Goal: Information Seeking & Learning: Learn about a topic

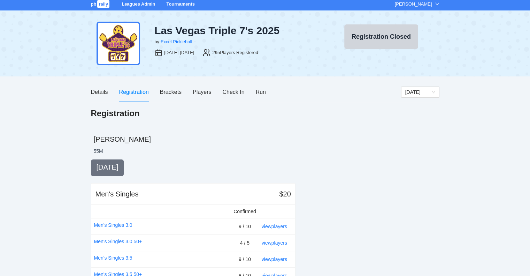
scroll to position [70, 0]
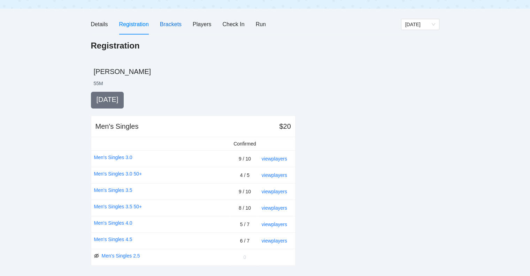
click at [166, 23] on div "Brackets" at bounding box center [171, 24] width 22 height 9
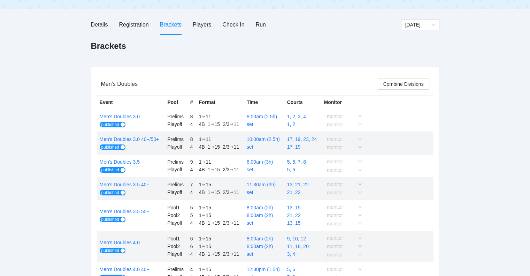
scroll to position [0, 0]
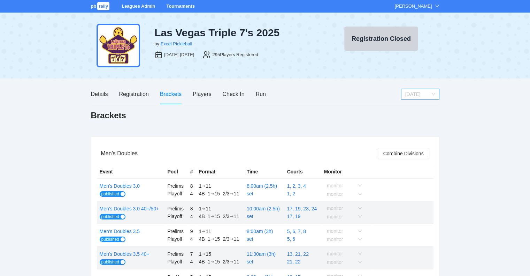
click at [418, 94] on span "[DATE]" at bounding box center [420, 94] width 30 height 10
click at [411, 108] on div "[DATE]" at bounding box center [420, 108] width 30 height 8
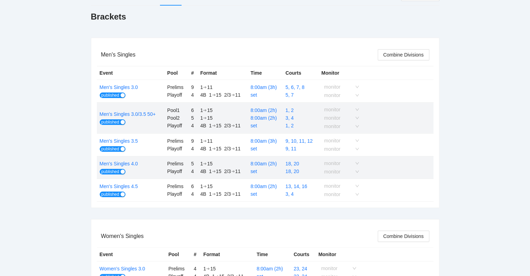
scroll to position [139, 0]
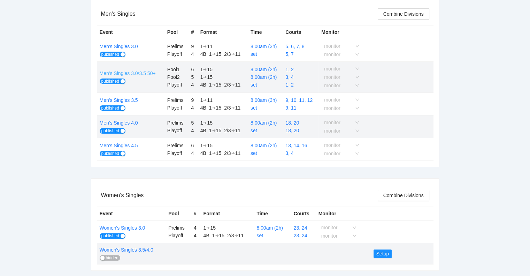
click at [130, 72] on link "Men's Singles 3.0/3.5 50+" at bounding box center [128, 73] width 56 height 6
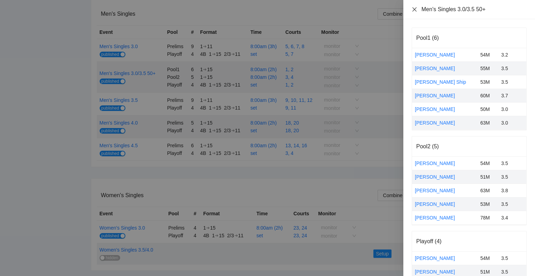
click at [415, 10] on icon "close" at bounding box center [414, 9] width 4 height 4
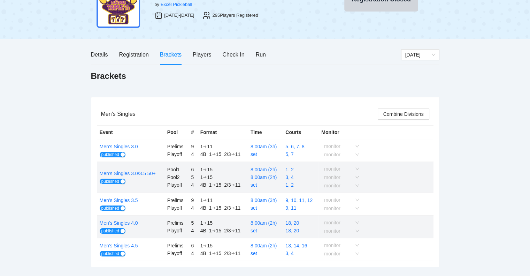
scroll to position [0, 0]
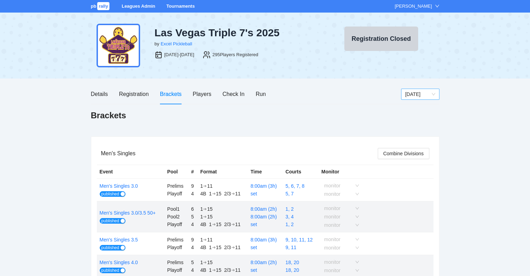
click at [417, 96] on span "[DATE]" at bounding box center [420, 94] width 30 height 10
click at [419, 119] on div "[DATE]" at bounding box center [420, 119] width 30 height 8
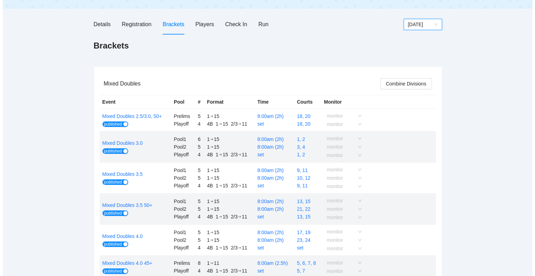
scroll to position [105, 0]
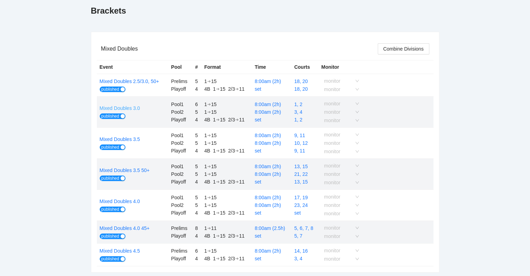
click at [113, 106] on link "Mixed Doubles 3.0" at bounding box center [120, 108] width 40 height 6
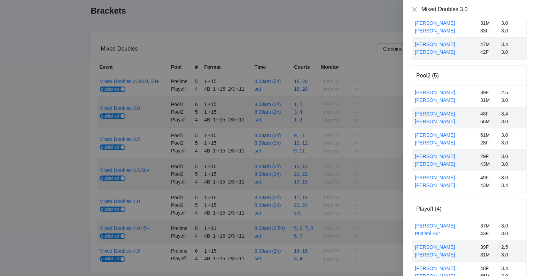
scroll to position [118, 0]
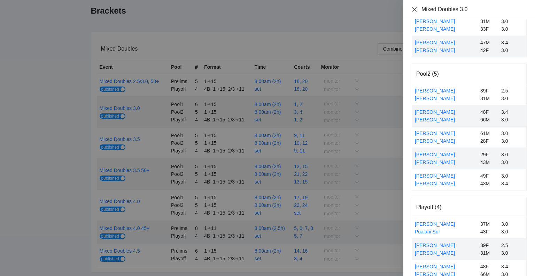
click at [415, 10] on icon "close" at bounding box center [415, 10] width 6 height 6
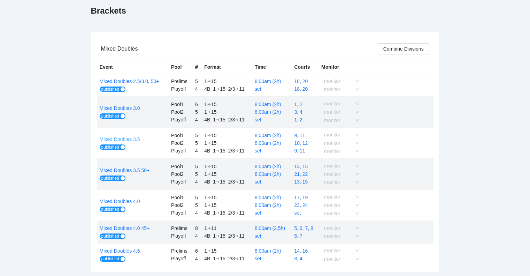
click at [122, 139] on link "Mixed Doubles 3.5" at bounding box center [120, 139] width 40 height 6
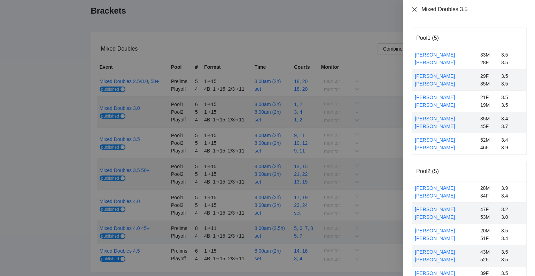
click at [415, 6] on div "Mixed Doubles 3.5" at bounding box center [469, 10] width 115 height 8
click at [414, 7] on icon "close" at bounding box center [415, 10] width 6 height 6
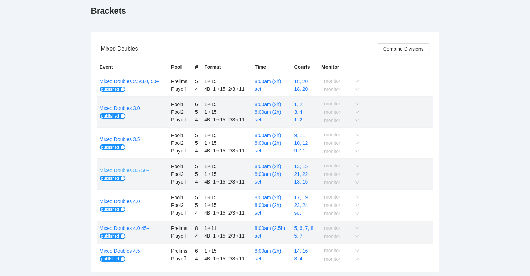
click at [133, 169] on link "Mixed Doubles 3.5 50+" at bounding box center [125, 170] width 50 height 6
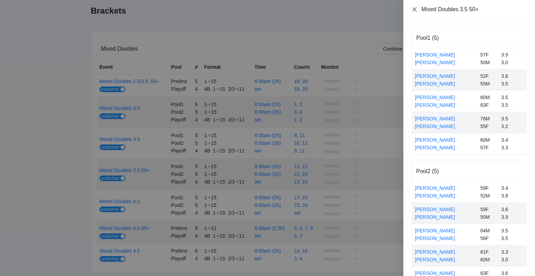
click at [415, 10] on icon "close" at bounding box center [414, 9] width 4 height 4
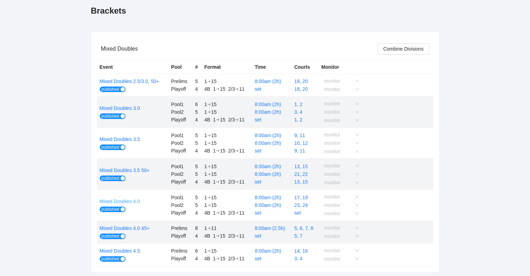
click at [125, 200] on link "Mixed Doubles 4.0" at bounding box center [120, 201] width 40 height 6
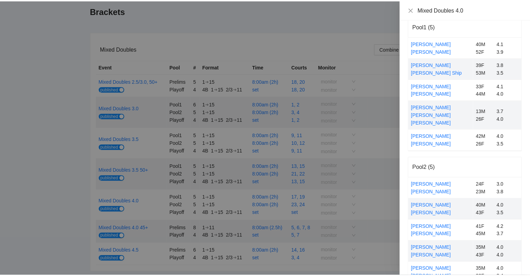
scroll to position [0, 0]
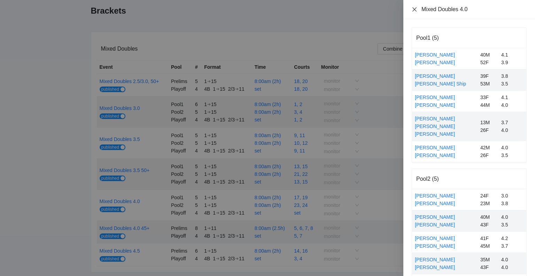
drag, startPoint x: 413, startPoint y: 7, endPoint x: 414, endPoint y: 13, distance: 6.3
click at [414, 7] on icon "close" at bounding box center [415, 10] width 6 height 6
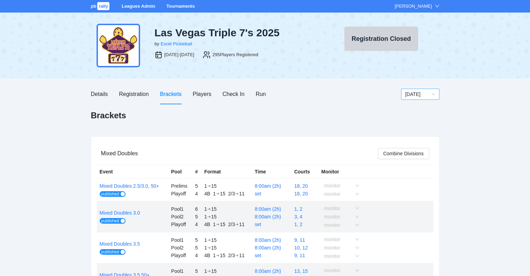
click at [420, 95] on span "[DATE]" at bounding box center [420, 94] width 30 height 10
click at [416, 130] on div "[DATE]" at bounding box center [420, 130] width 30 height 8
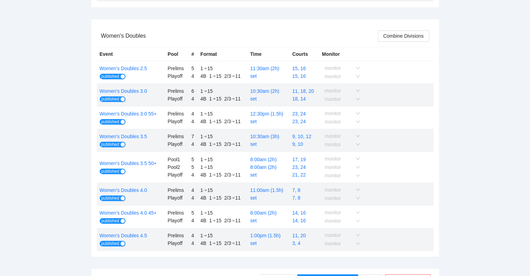
scroll to position [383, 0]
